Goal: Task Accomplishment & Management: Use online tool/utility

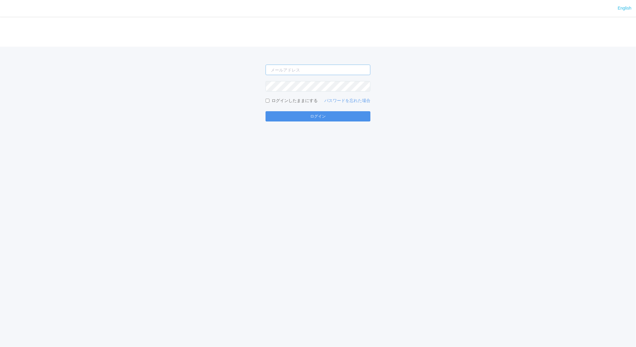
type input "[EMAIL_ADDRESS][DOMAIN_NAME]"
click at [292, 112] on button "ログイン" at bounding box center [318, 116] width 105 height 10
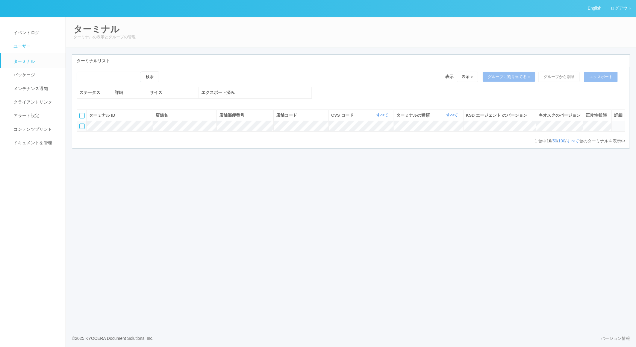
click at [26, 47] on span "ユーザー" at bounding box center [21, 46] width 19 height 5
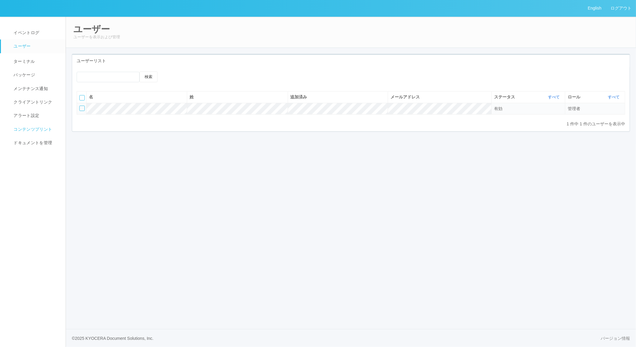
click at [25, 128] on span "コンテンツプリント" at bounding box center [32, 129] width 40 height 5
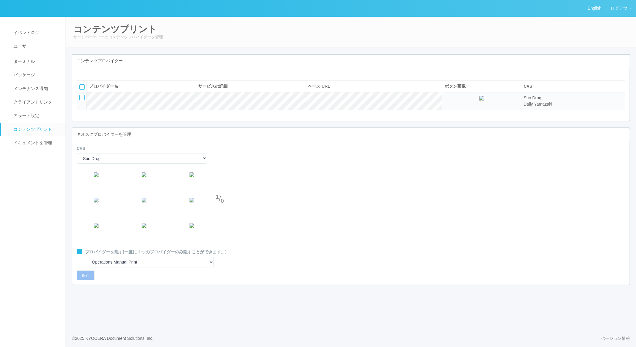
click at [81, 72] on icon at bounding box center [81, 72] width 0 height 0
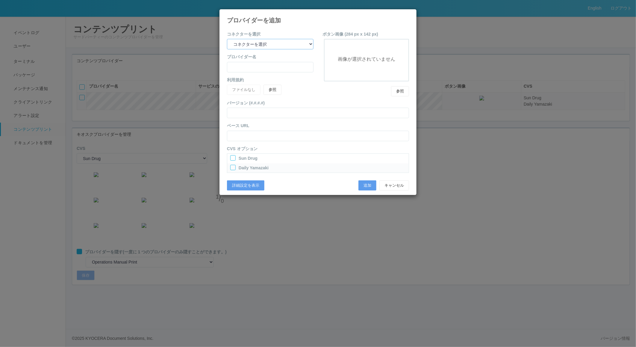
click at [272, 45] on select "コネクターを選択 yamaha-music bit omp keiba busica telecommute-support" at bounding box center [270, 44] width 87 height 10
select select "yamaha-music"
click at [227, 39] on select "コネクターを選択 yamaha-music bit omp keiba busica telecommute-support" at bounding box center [270, 44] width 87 height 10
type input "Yamaha Music"
type input "[URL][DOMAIN_NAME]"
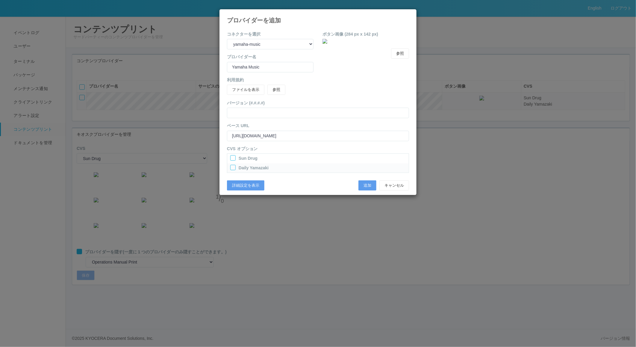
click at [232, 157] on div at bounding box center [232, 157] width 5 height 5
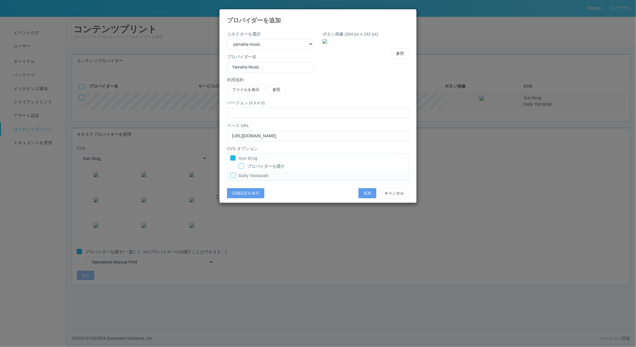
click at [232, 177] on div at bounding box center [232, 175] width 5 height 5
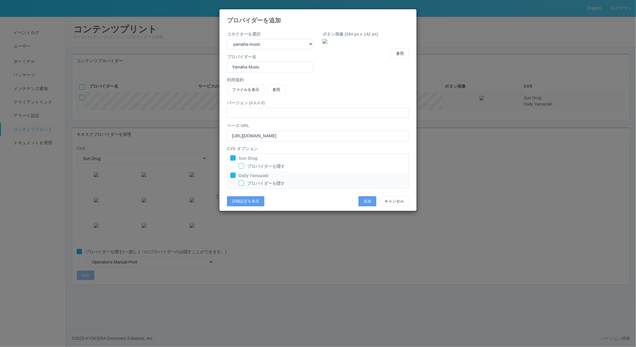
click at [378, 197] on div "追加 キャンセル" at bounding box center [383, 201] width 51 height 10
click at [370, 201] on button "追加" at bounding box center [367, 201] width 18 height 10
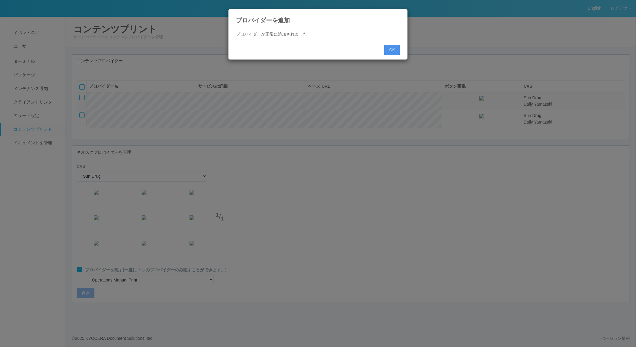
click at [396, 50] on button "OK" at bounding box center [392, 50] width 16 height 10
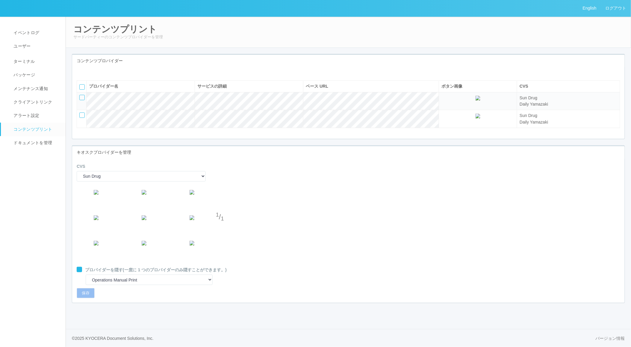
click at [81, 72] on icon at bounding box center [81, 72] width 0 height 0
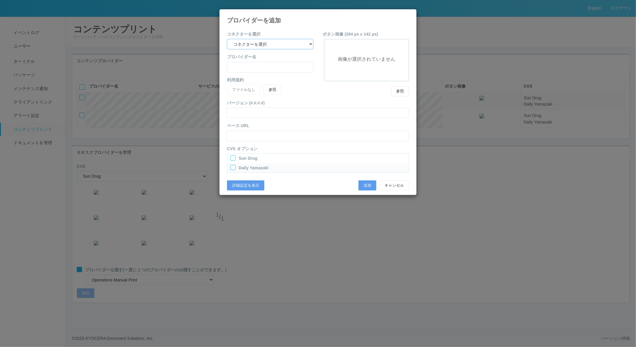
click at [261, 41] on select "コネクターを選択 yamaha-music bit omp keiba busica telecommute-support" at bounding box center [270, 44] width 87 height 10
select select "bit"
click at [227, 39] on select "コネクターを選択 yamaha-music bit omp keiba busica telecommute-support" at bounding box center [270, 44] width 87 height 10
type input "Business Information Technology"
type input "[URL][DOMAIN_NAME]"
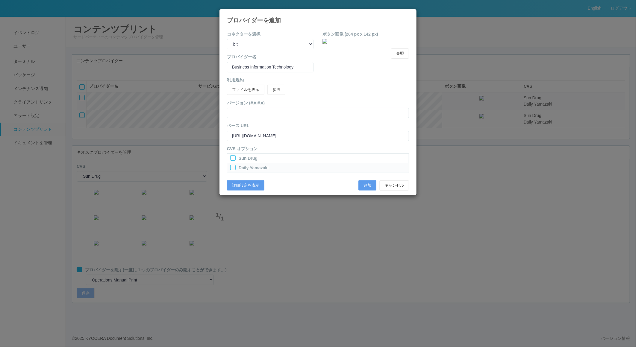
click at [231, 157] on div at bounding box center [232, 157] width 5 height 5
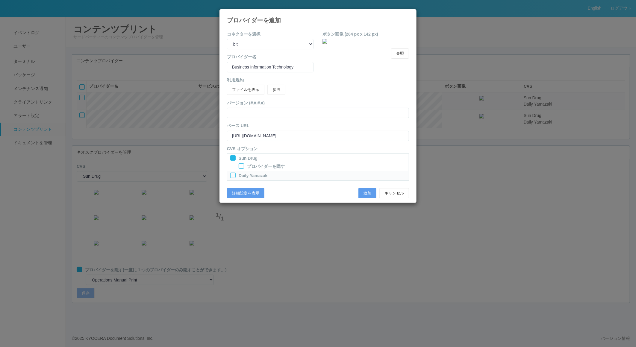
click at [232, 174] on div at bounding box center [232, 175] width 5 height 5
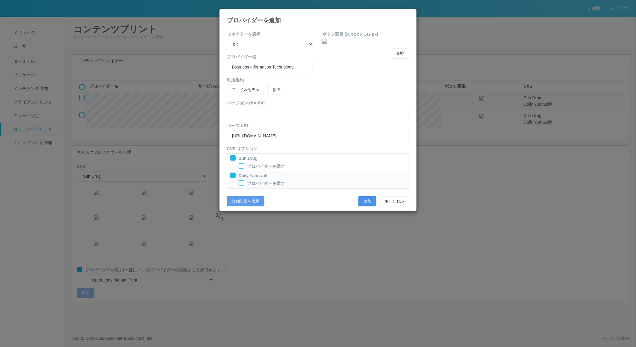
click at [366, 201] on button "追加" at bounding box center [367, 201] width 18 height 10
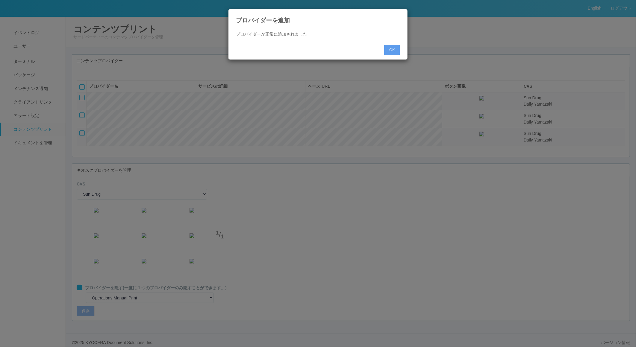
click at [368, 198] on div "プロバイダーを追加 プロバイダーが正常に追加されました OK" at bounding box center [318, 173] width 636 height 347
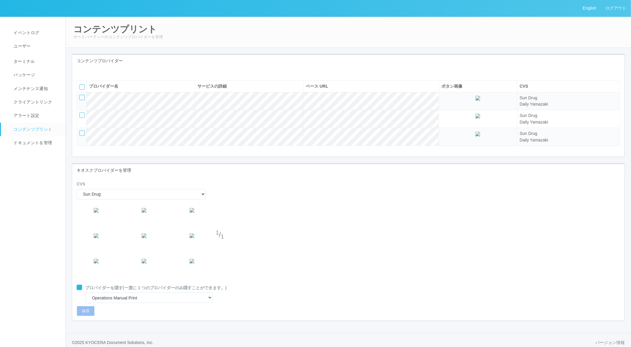
click at [468, 163] on div "コンテンツプロバイダー プロバイダー名 サービスの詳細 ベース URL ボタン画像 CVS Sun Drug Daily Yamazaki Sun Drug …" at bounding box center [348, 109] width 562 height 110
click at [384, 204] on div "CVS Sun Drug Daily Yamazaki" at bounding box center [348, 192] width 552 height 23
